Goal: Task Accomplishment & Management: Use online tool/utility

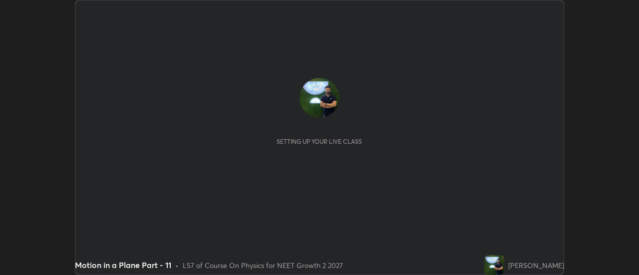
scroll to position [275, 639]
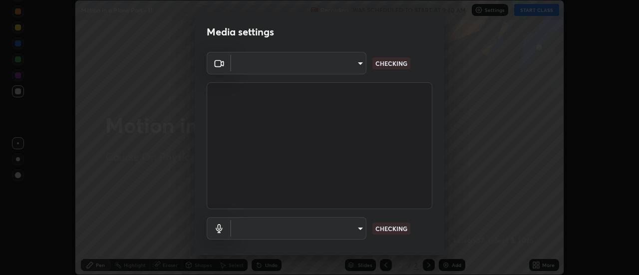
type input "4c72da43d9f8fe59a3f1c51c15ce5ef4700dc23536a29d5760a7834eb8cafeb2"
click at [269, 227] on body "Erase all Motion in a Plane Part - 11 Recording WAS SCHEDULED TO START AT 9:40 …" at bounding box center [319, 137] width 639 height 275
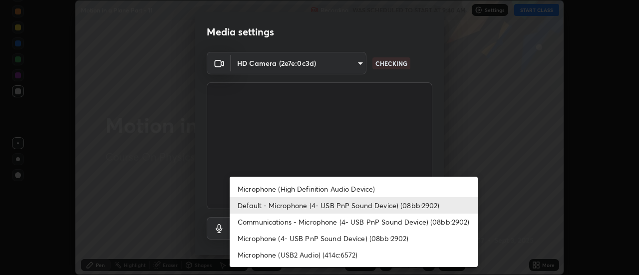
click at [265, 241] on li "Microphone (4- USB PnP Sound Device) (08bb:2902)" at bounding box center [354, 238] width 248 height 16
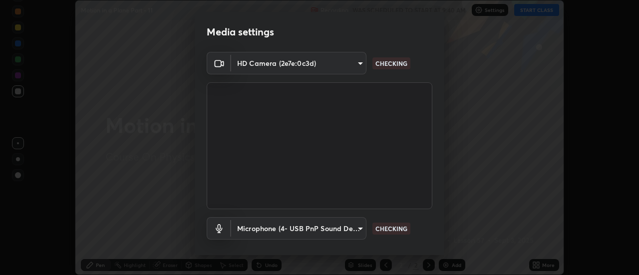
click at [254, 225] on body "Erase all Motion in a Plane Part - 11 Recording WAS SCHEDULED TO START AT 9:40 …" at bounding box center [319, 137] width 639 height 275
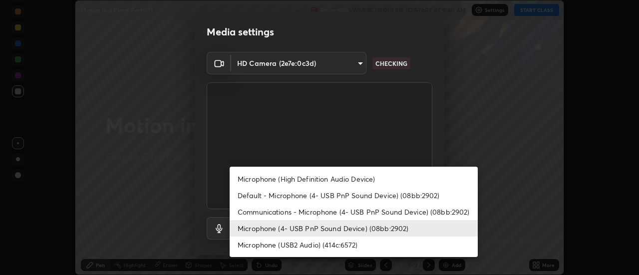
click at [262, 196] on li "Default - Microphone (4- USB PnP Sound Device) (08bb:2902)" at bounding box center [354, 195] width 248 height 16
type input "default"
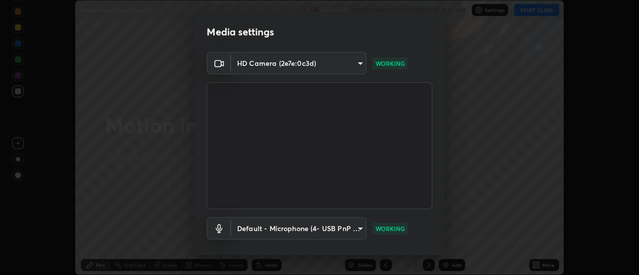
scroll to position [52, 0]
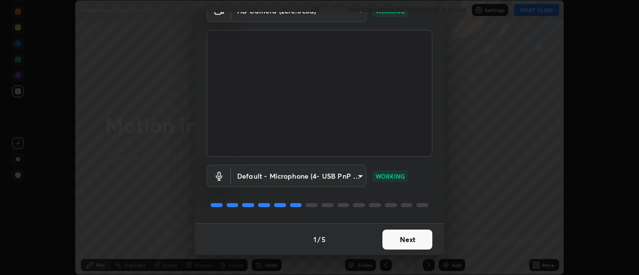
click at [393, 240] on button "Next" at bounding box center [407, 240] width 50 height 20
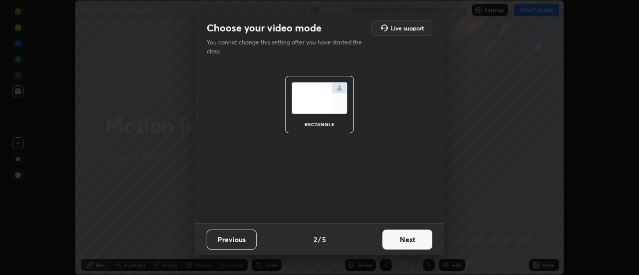
scroll to position [0, 0]
click at [399, 242] on button "Next" at bounding box center [407, 240] width 50 height 20
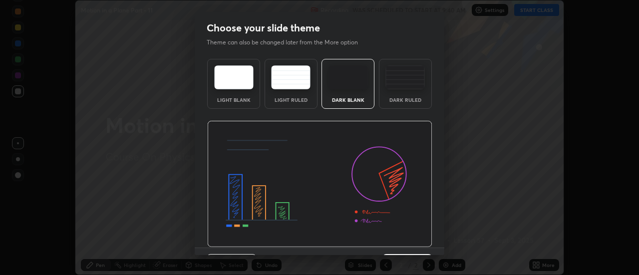
scroll to position [24, 0]
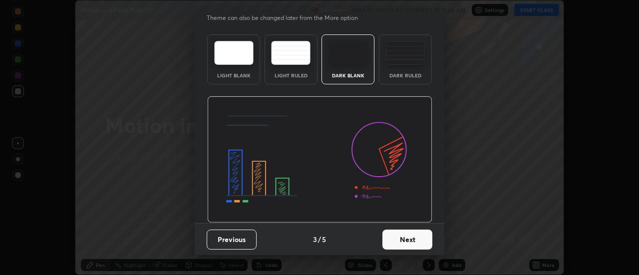
click at [401, 243] on button "Next" at bounding box center [407, 240] width 50 height 20
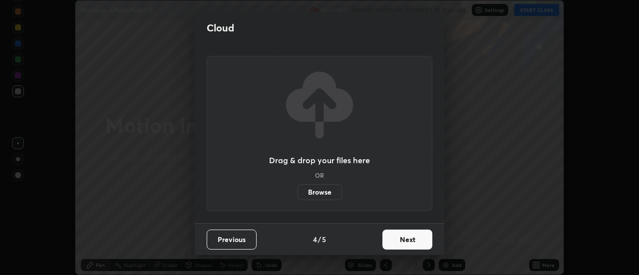
scroll to position [0, 0]
click at [409, 242] on button "Next" at bounding box center [407, 240] width 50 height 20
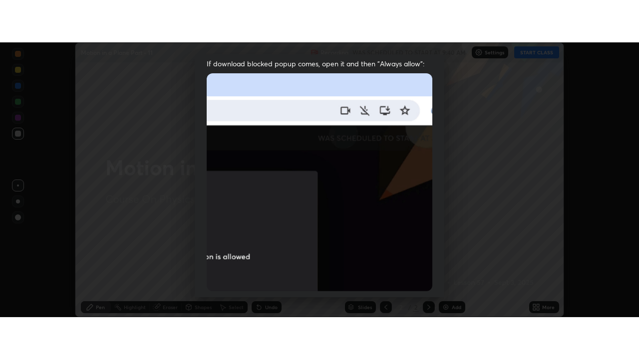
scroll to position [256, 0]
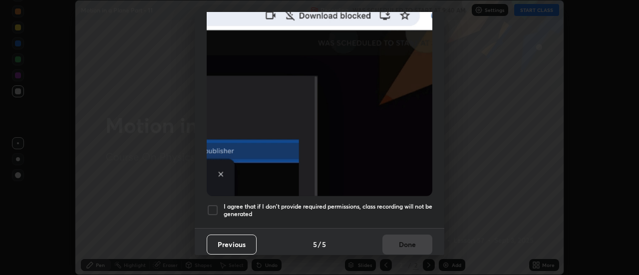
click at [331, 206] on h5 "I agree that if I don't provide required permissions, class recording will not …" at bounding box center [328, 210] width 209 height 15
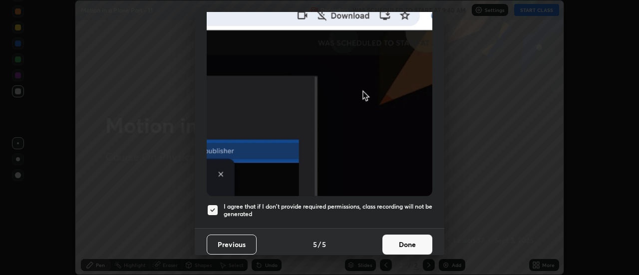
click at [390, 239] on button "Done" at bounding box center [407, 245] width 50 height 20
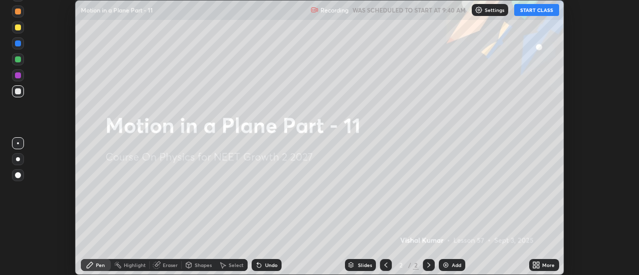
click at [538, 263] on icon at bounding box center [538, 263] width 2 height 2
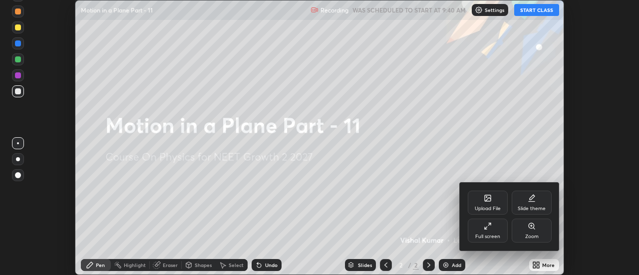
click at [482, 232] on div "Full screen" at bounding box center [488, 231] width 40 height 24
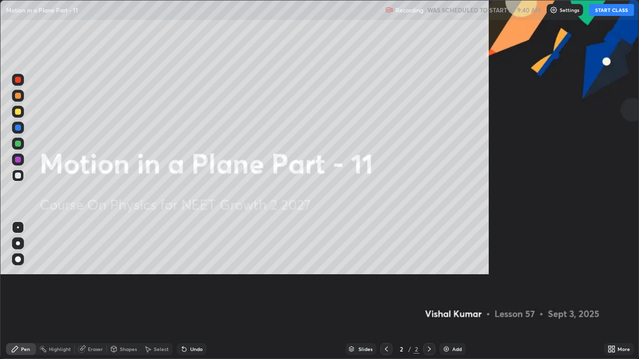
scroll to position [359, 639]
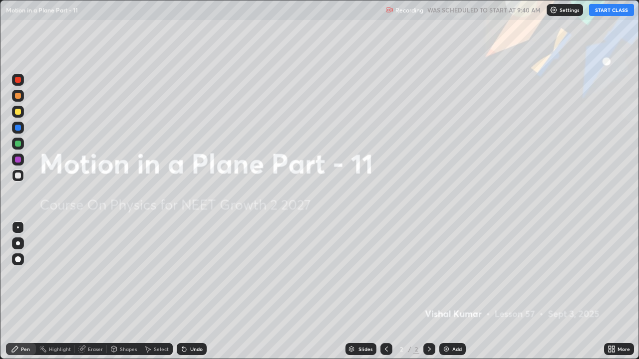
click at [609, 12] on button "START CLASS" at bounding box center [611, 10] width 45 height 12
click at [455, 275] on div "Add" at bounding box center [456, 349] width 9 height 5
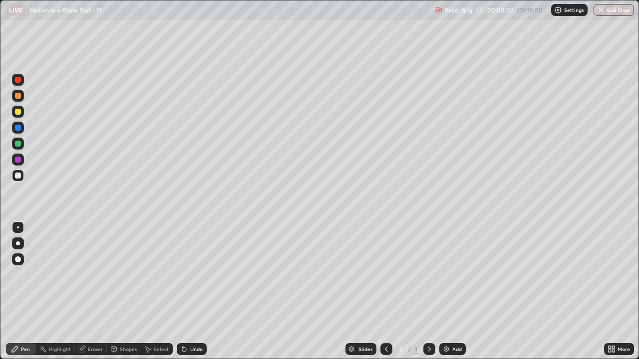
click at [18, 244] on div at bounding box center [18, 244] width 4 height 4
click at [19, 110] on div at bounding box center [18, 112] width 6 height 6
click at [118, 275] on div "Shapes" at bounding box center [124, 349] width 34 height 12
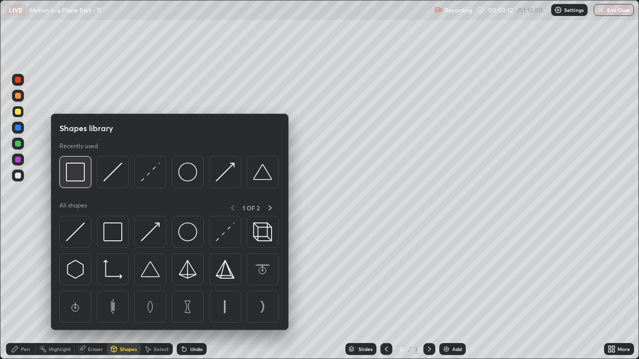
click at [80, 181] on img at bounding box center [75, 172] width 19 height 19
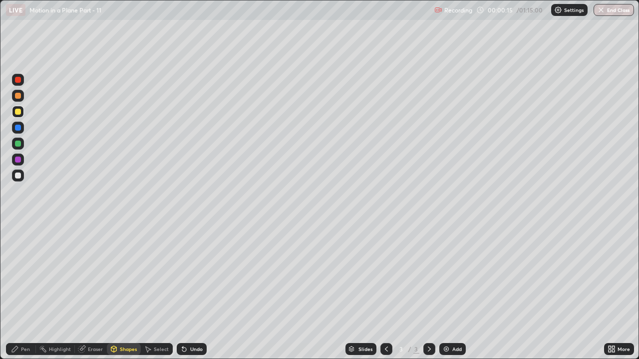
click at [17, 275] on icon at bounding box center [15, 349] width 8 height 8
click at [16, 175] on div at bounding box center [18, 176] width 6 height 6
click at [192, 275] on div "Undo" at bounding box center [196, 349] width 12 height 5
click at [193, 275] on div "Undo" at bounding box center [196, 349] width 12 height 5
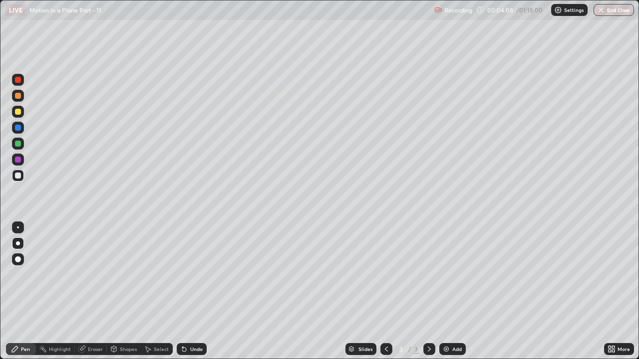
click at [194, 275] on div "Undo" at bounding box center [196, 349] width 12 height 5
click at [18, 143] on div at bounding box center [18, 144] width 6 height 6
click at [450, 275] on div "Add" at bounding box center [452, 349] width 26 height 12
click at [18, 115] on div at bounding box center [18, 112] width 12 height 12
click at [120, 275] on div "Shapes" at bounding box center [128, 349] width 17 height 5
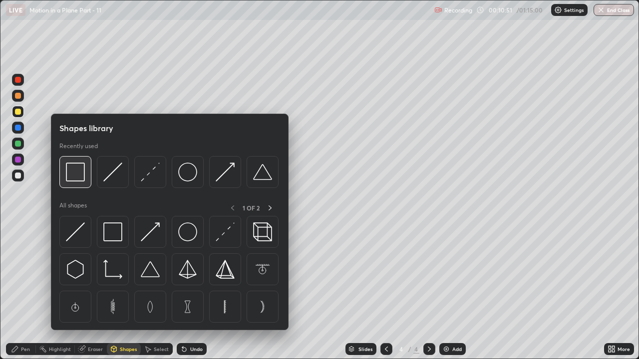
click at [79, 175] on img at bounding box center [75, 172] width 19 height 19
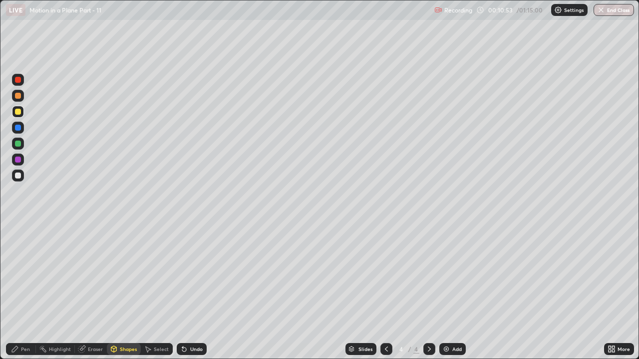
click at [24, 275] on div "Pen" at bounding box center [21, 349] width 30 height 12
click at [19, 178] on div at bounding box center [18, 176] width 6 height 6
click at [183, 275] on div "Undo" at bounding box center [192, 349] width 30 height 12
click at [446, 275] on div "Add" at bounding box center [452, 349] width 26 height 12
click at [18, 110] on div at bounding box center [18, 112] width 6 height 6
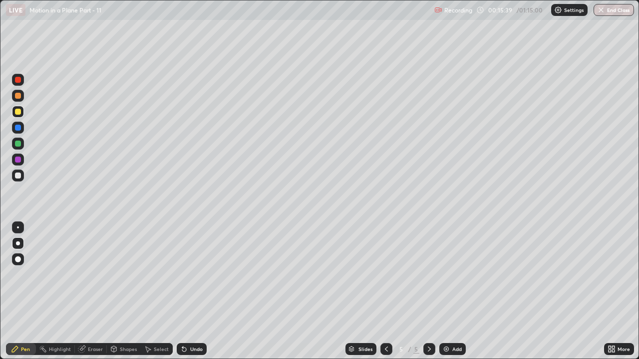
click at [192, 275] on div "Undo" at bounding box center [196, 349] width 12 height 5
click at [189, 275] on div "Undo" at bounding box center [192, 349] width 30 height 12
click at [183, 275] on div "Undo" at bounding box center [192, 349] width 30 height 12
click at [386, 275] on icon at bounding box center [386, 349] width 8 height 8
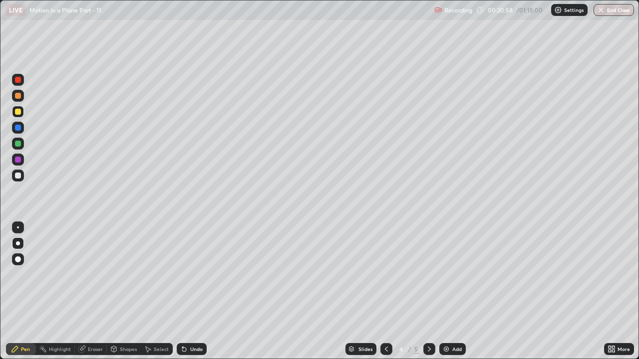
click at [428, 275] on icon at bounding box center [429, 349] width 8 height 8
click at [450, 275] on div "Add" at bounding box center [452, 349] width 26 height 12
click at [386, 275] on icon at bounding box center [386, 349] width 8 height 8
click at [429, 275] on icon at bounding box center [429, 349] width 8 height 8
click at [95, 275] on div "Eraser" at bounding box center [95, 349] width 15 height 5
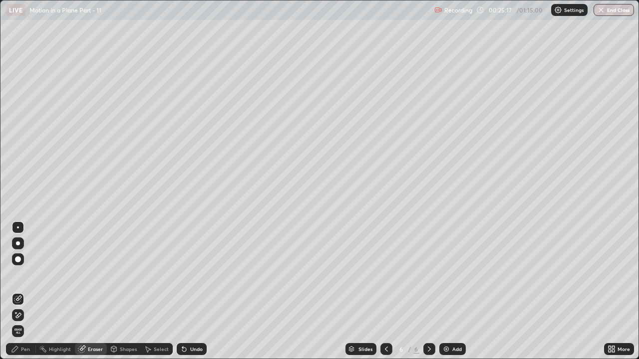
click at [16, 275] on icon at bounding box center [15, 349] width 8 height 8
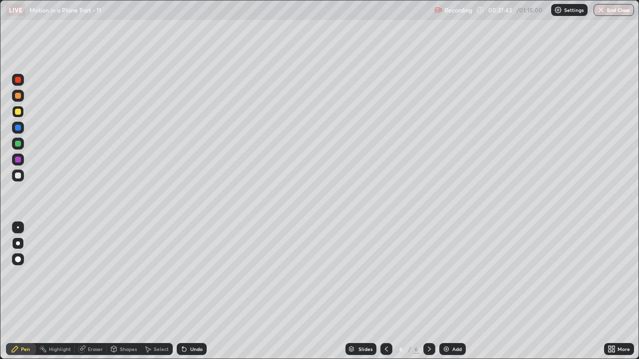
click at [15, 173] on div at bounding box center [18, 176] width 12 height 12
click at [18, 112] on div at bounding box center [18, 112] width 6 height 6
click at [195, 275] on div "Undo" at bounding box center [196, 349] width 12 height 5
click at [449, 275] on div "Add" at bounding box center [452, 349] width 26 height 12
click at [386, 275] on icon at bounding box center [386, 349] width 3 height 5
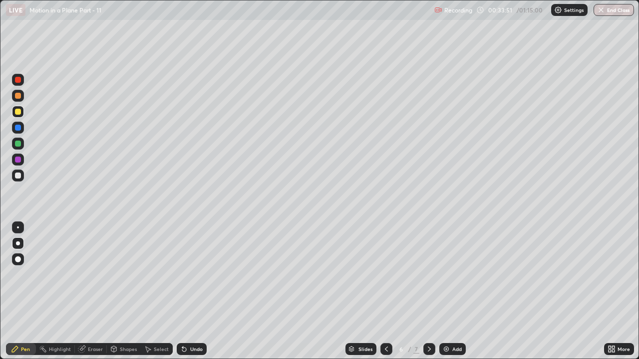
click at [428, 275] on icon at bounding box center [429, 349] width 8 height 8
click at [385, 275] on icon at bounding box center [386, 349] width 8 height 8
click at [427, 275] on icon at bounding box center [429, 349] width 8 height 8
click at [452, 275] on div "Add" at bounding box center [456, 349] width 9 height 5
click at [385, 275] on icon at bounding box center [386, 349] width 8 height 8
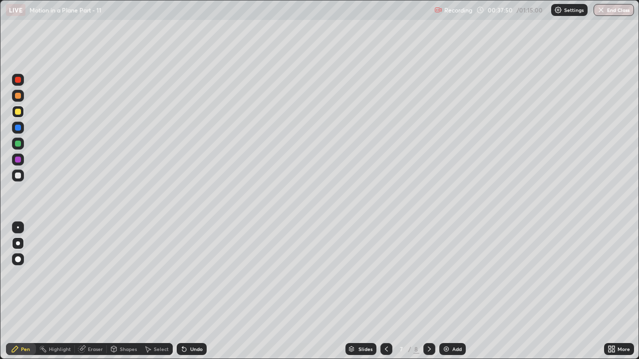
click at [428, 275] on icon at bounding box center [429, 349] width 3 height 5
click at [386, 275] on icon at bounding box center [386, 349] width 8 height 8
click at [426, 275] on icon at bounding box center [429, 349] width 8 height 8
click at [18, 144] on div at bounding box center [18, 144] width 6 height 6
click at [6, 275] on div "Erase all" at bounding box center [18, 180] width 24 height 320
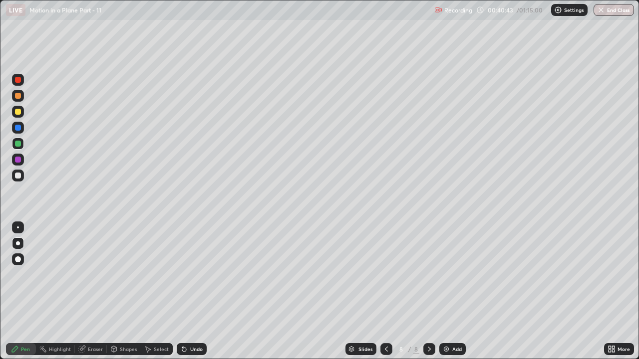
click at [385, 275] on icon at bounding box center [386, 349] width 8 height 8
click at [386, 275] on icon at bounding box center [386, 349] width 8 height 8
click at [427, 275] on icon at bounding box center [429, 349] width 8 height 8
click at [428, 275] on icon at bounding box center [429, 349] width 3 height 5
click at [430, 275] on icon at bounding box center [429, 349] width 8 height 8
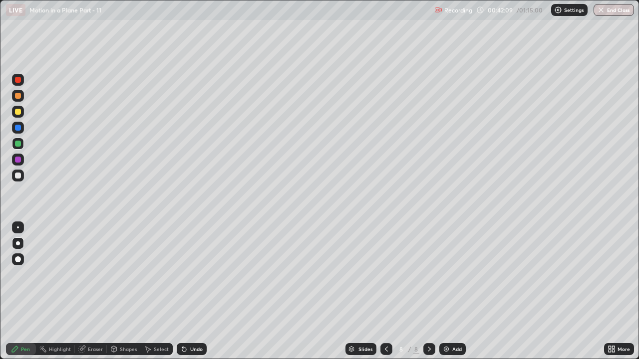
click at [186, 275] on icon at bounding box center [184, 349] width 8 height 8
click at [185, 275] on icon at bounding box center [184, 349] width 8 height 8
click at [183, 275] on icon at bounding box center [184, 350] width 4 height 4
click at [187, 275] on div "Undo" at bounding box center [192, 349] width 30 height 12
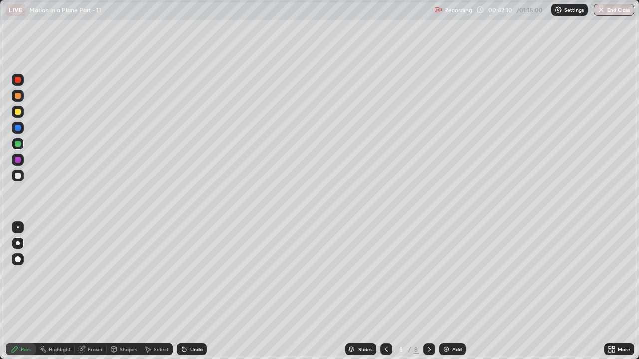
click at [186, 275] on icon at bounding box center [184, 349] width 8 height 8
click at [187, 275] on div "Undo" at bounding box center [192, 349] width 30 height 12
click at [186, 275] on div "Undo" at bounding box center [192, 349] width 30 height 12
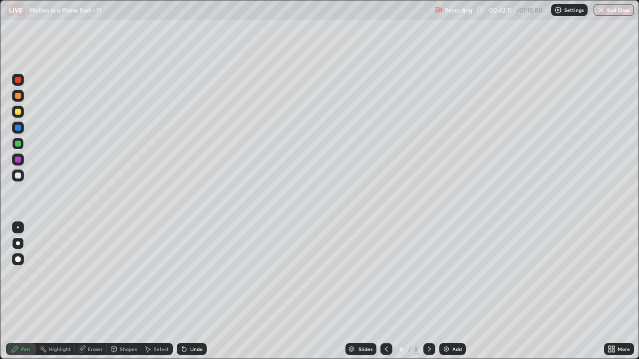
click at [186, 275] on div "Undo" at bounding box center [192, 349] width 30 height 12
click at [186, 275] on icon at bounding box center [184, 349] width 8 height 8
click at [186, 275] on div "Undo" at bounding box center [192, 349] width 30 height 12
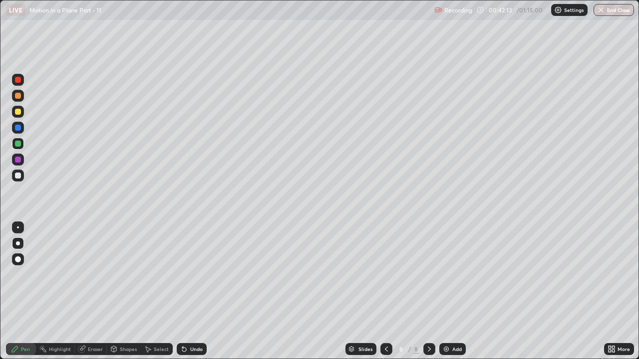
click at [186, 275] on div "Undo" at bounding box center [192, 349] width 30 height 12
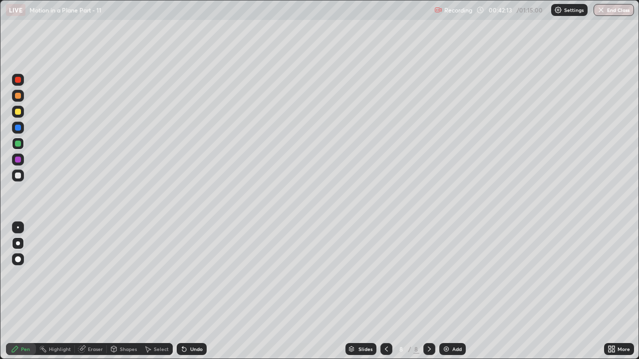
click at [186, 275] on div "Undo" at bounding box center [192, 349] width 30 height 12
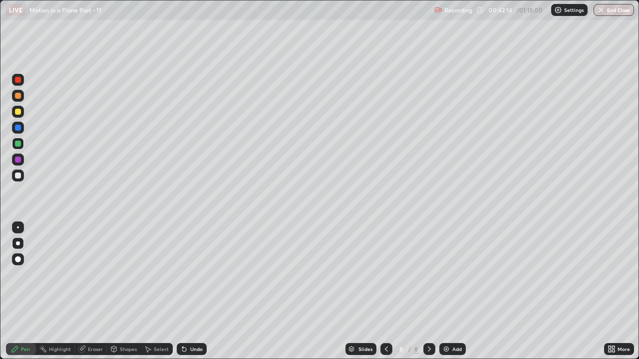
click at [186, 275] on icon at bounding box center [184, 349] width 8 height 8
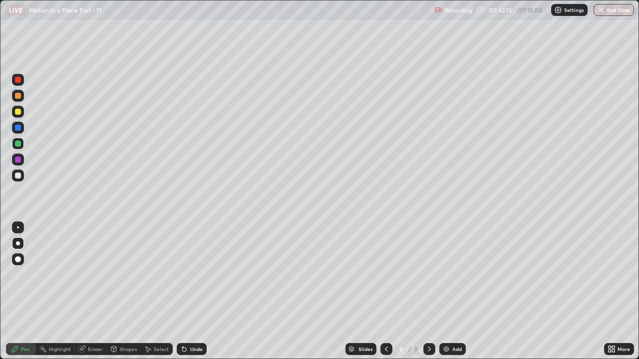
click at [186, 275] on div "Undo" at bounding box center [192, 349] width 30 height 12
click at [185, 275] on icon at bounding box center [184, 349] width 8 height 8
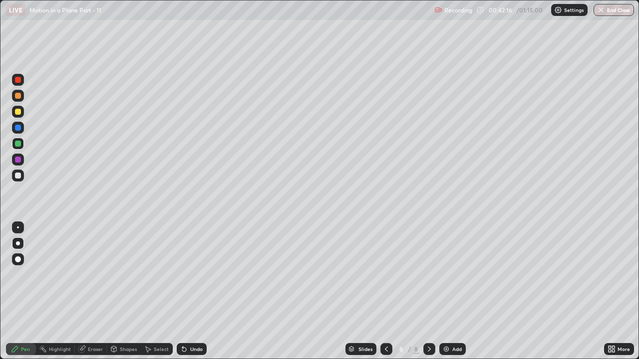
click at [183, 275] on icon at bounding box center [184, 350] width 4 height 4
click at [184, 275] on icon at bounding box center [184, 349] width 8 height 8
click at [184, 275] on div "Undo" at bounding box center [192, 349] width 30 height 12
click at [185, 275] on div "Undo" at bounding box center [192, 349] width 30 height 12
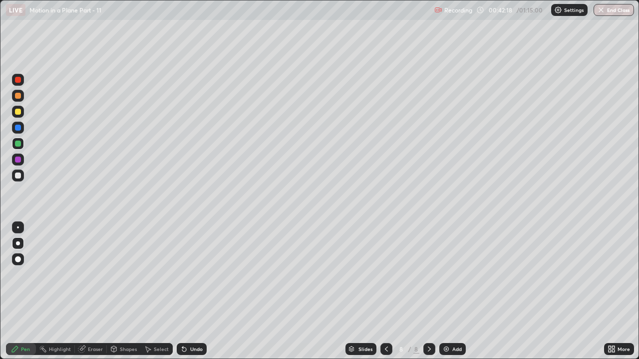
click at [186, 275] on div "Undo" at bounding box center [192, 349] width 30 height 12
click at [186, 275] on icon at bounding box center [184, 349] width 8 height 8
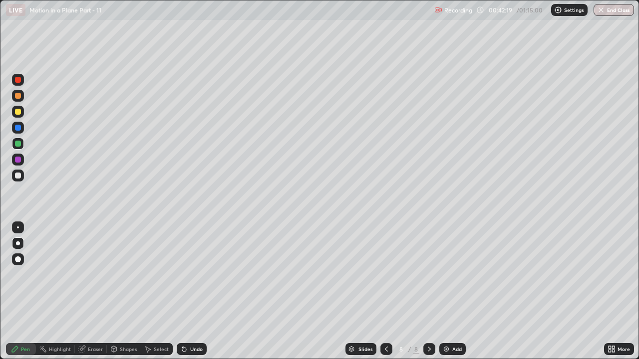
click at [186, 275] on div "Undo" at bounding box center [192, 349] width 30 height 12
click at [385, 275] on icon at bounding box center [386, 349] width 8 height 8
click at [390, 275] on div at bounding box center [386, 349] width 12 height 12
click at [429, 275] on icon at bounding box center [429, 349] width 8 height 8
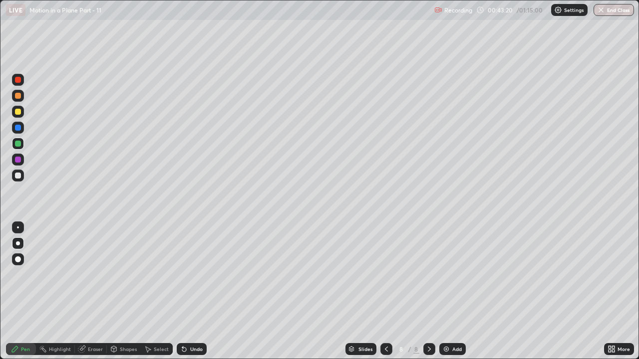
click at [190, 275] on div "Undo" at bounding box center [196, 349] width 12 height 5
click at [385, 275] on icon at bounding box center [386, 349] width 8 height 8
click at [428, 275] on icon at bounding box center [429, 349] width 8 height 8
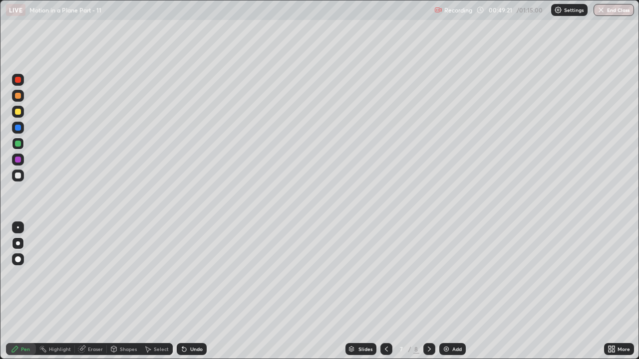
click at [428, 275] on icon at bounding box center [429, 349] width 8 height 8
click at [451, 275] on div "Add" at bounding box center [452, 349] width 26 height 12
click at [19, 111] on div at bounding box center [18, 112] width 6 height 6
click at [86, 275] on div "Eraser" at bounding box center [91, 349] width 32 height 12
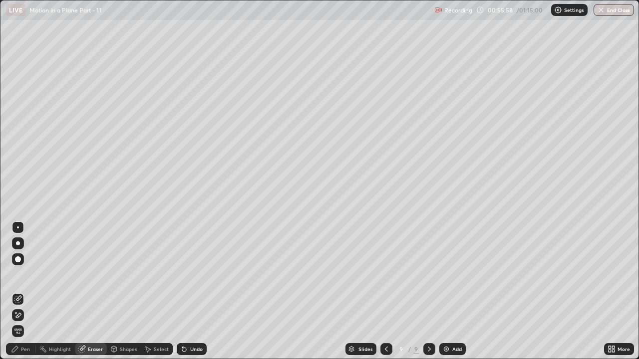
click at [14, 275] on icon at bounding box center [15, 349] width 6 height 6
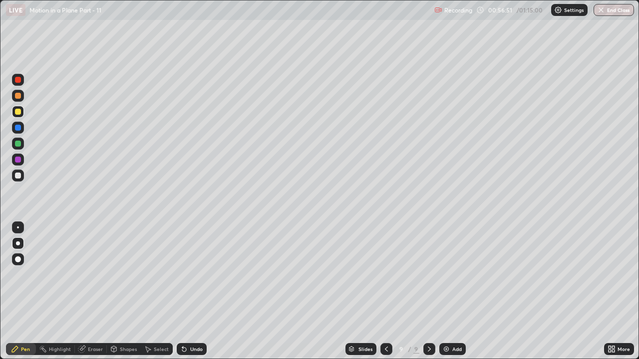
click at [17, 175] on div at bounding box center [18, 176] width 6 height 6
click at [17, 145] on div at bounding box center [18, 144] width 6 height 6
click at [455, 275] on div "Add" at bounding box center [456, 349] width 9 height 5
click at [18, 110] on div at bounding box center [18, 112] width 6 height 6
click at [126, 275] on div "Shapes" at bounding box center [128, 349] width 17 height 5
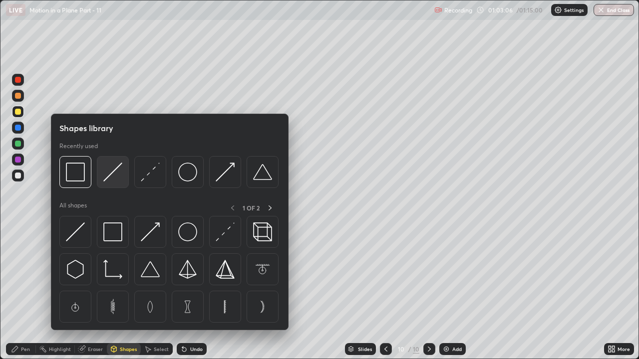
click at [113, 181] on img at bounding box center [112, 172] width 19 height 19
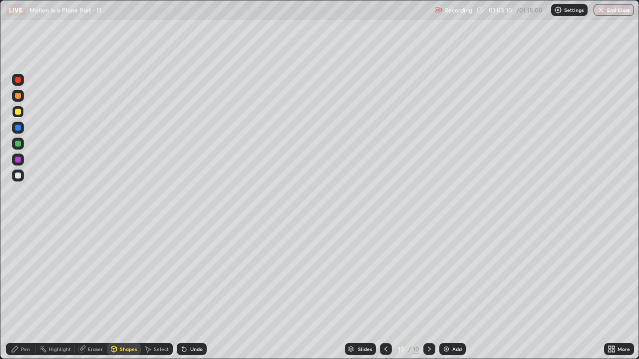
click at [116, 275] on icon at bounding box center [114, 349] width 8 height 8
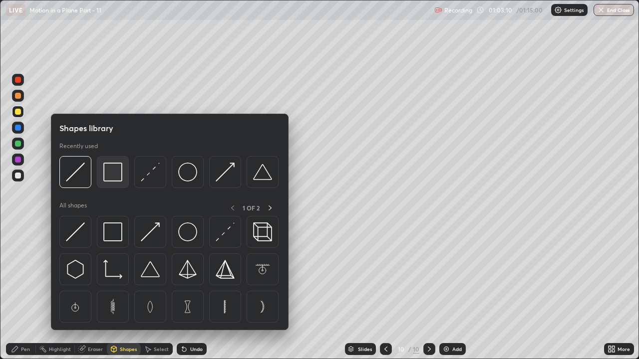
click at [110, 174] on img at bounding box center [112, 172] width 19 height 19
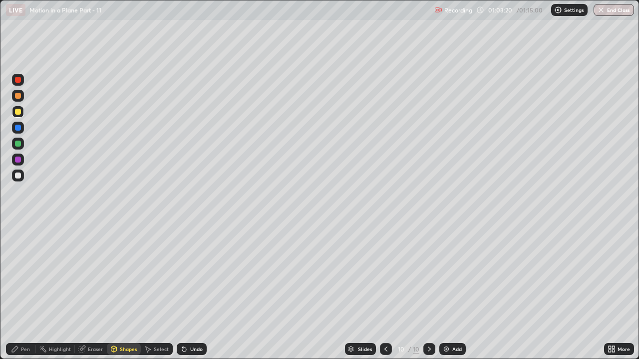
click at [23, 275] on div "Pen" at bounding box center [25, 349] width 9 height 5
click at [19, 174] on div at bounding box center [18, 176] width 6 height 6
click at [20, 145] on div at bounding box center [18, 144] width 6 height 6
click at [17, 159] on div at bounding box center [18, 160] width 6 height 6
click at [193, 275] on div "Undo" at bounding box center [192, 349] width 30 height 12
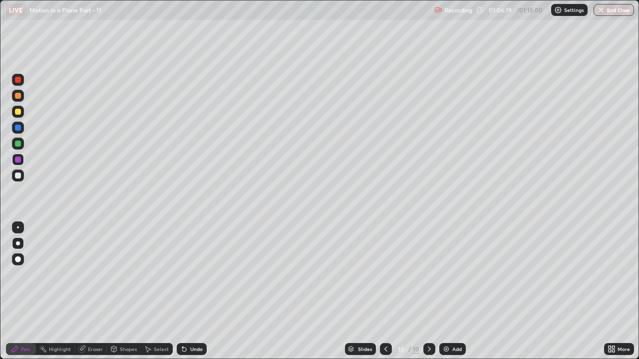
click at [194, 275] on div "Undo" at bounding box center [196, 349] width 12 height 5
click at [15, 113] on div at bounding box center [18, 112] width 6 height 6
click at [18, 128] on div at bounding box center [18, 128] width 6 height 6
click at [16, 79] on div at bounding box center [18, 80] width 6 height 6
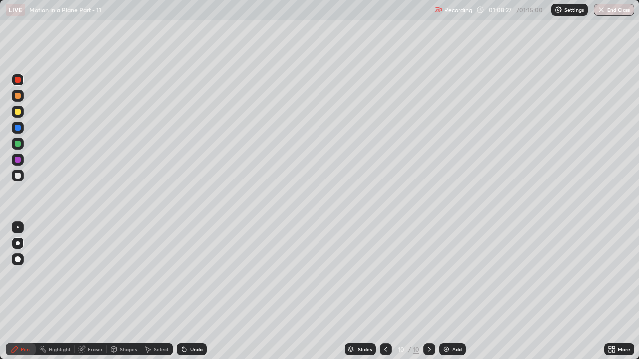
click at [18, 97] on div at bounding box center [18, 96] width 6 height 6
click at [454, 275] on div "Add" at bounding box center [456, 349] width 9 height 5
click at [384, 275] on icon at bounding box center [386, 349] width 8 height 8
click at [430, 275] on icon at bounding box center [429, 349] width 8 height 8
click at [16, 129] on div at bounding box center [18, 128] width 6 height 6
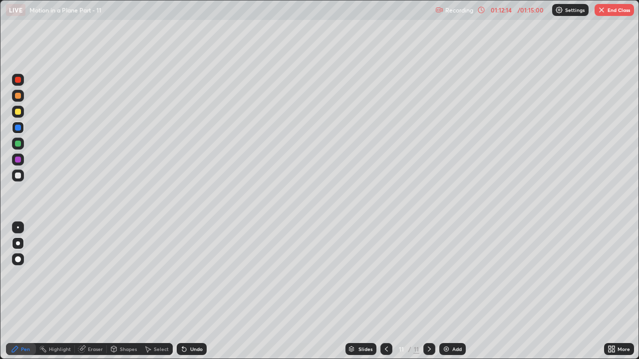
click at [18, 113] on div at bounding box center [18, 112] width 6 height 6
click at [454, 275] on div "Add" at bounding box center [456, 349] width 9 height 5
click at [385, 275] on icon at bounding box center [386, 349] width 8 height 8
click at [86, 275] on div "Eraser" at bounding box center [91, 349] width 32 height 12
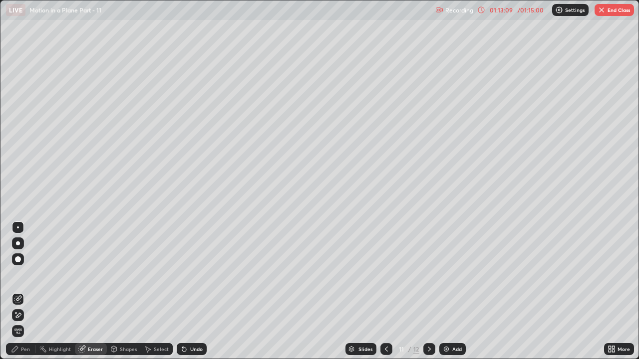
click at [15, 275] on icon at bounding box center [15, 349] width 6 height 6
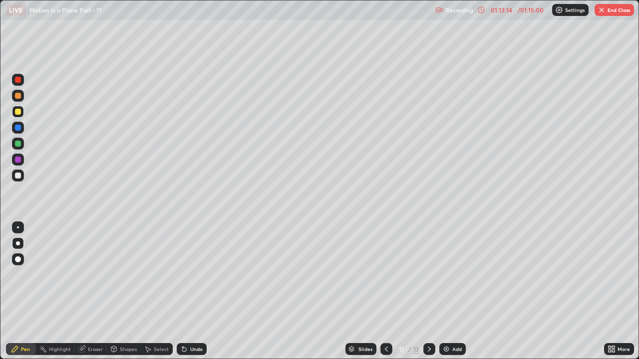
click at [428, 275] on icon at bounding box center [429, 349] width 3 height 5
click at [385, 275] on icon at bounding box center [386, 349] width 8 height 8
click at [428, 275] on icon at bounding box center [429, 349] width 8 height 8
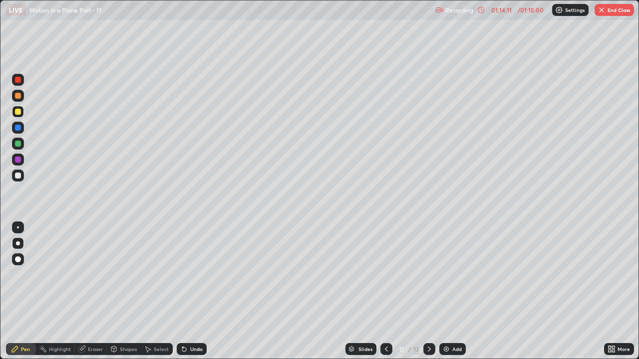
click at [428, 275] on icon at bounding box center [429, 349] width 8 height 8
click at [389, 275] on div at bounding box center [386, 349] width 12 height 12
click at [384, 275] on icon at bounding box center [386, 349] width 8 height 8
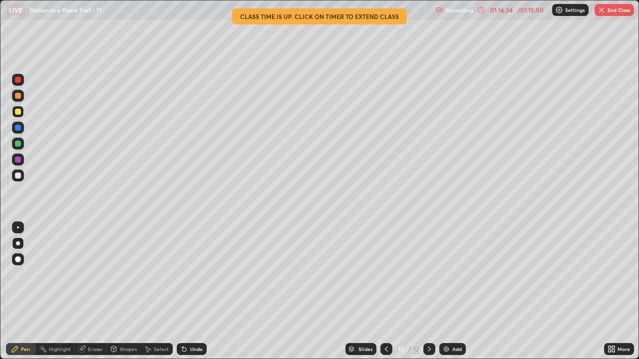
click at [428, 275] on icon at bounding box center [429, 349] width 8 height 8
click at [427, 275] on icon at bounding box center [429, 349] width 8 height 8
click at [626, 7] on button "End Class" at bounding box center [614, 10] width 39 height 12
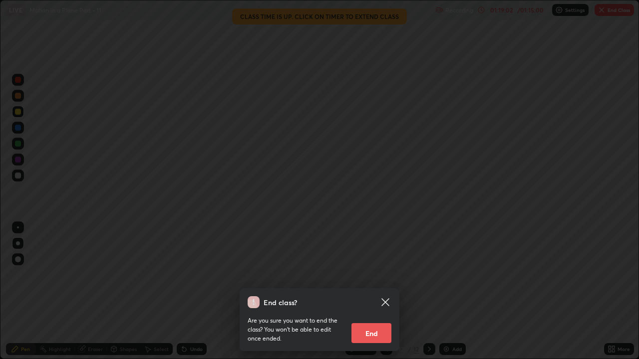
click at [384, 275] on button "End" at bounding box center [371, 334] width 40 height 20
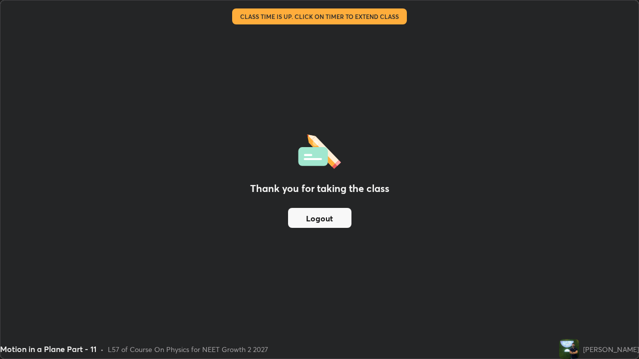
click at [316, 220] on button "Logout" at bounding box center [319, 218] width 63 height 20
